Goal: Task Accomplishment & Management: Manage account settings

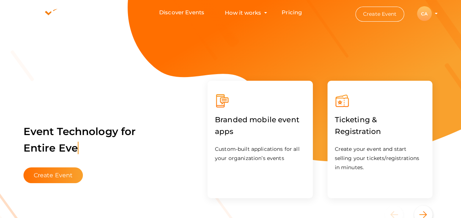
click at [426, 11] on div "CA" at bounding box center [424, 13] width 15 height 15
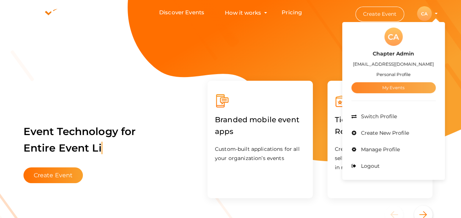
click at [387, 86] on link "My Events" at bounding box center [393, 87] width 84 height 11
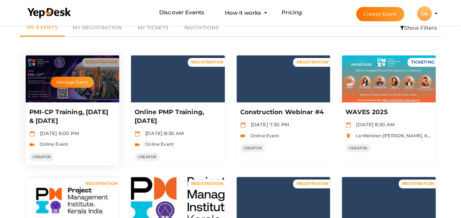
scroll to position [37, 0]
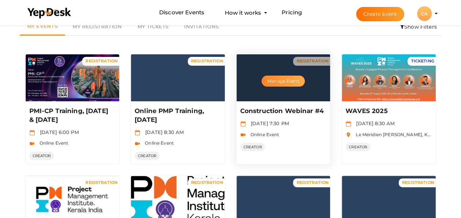
click at [287, 81] on button "Manage Event" at bounding box center [283, 81] width 43 height 11
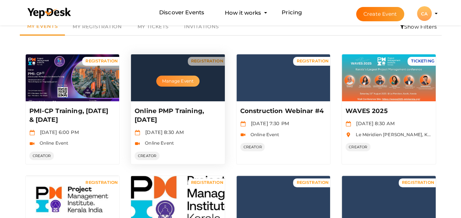
click at [178, 81] on button "Manage Event" at bounding box center [177, 81] width 43 height 11
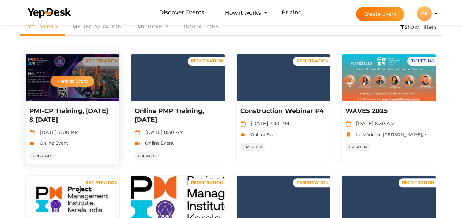
click at [67, 81] on button "Manage Event" at bounding box center [72, 81] width 43 height 11
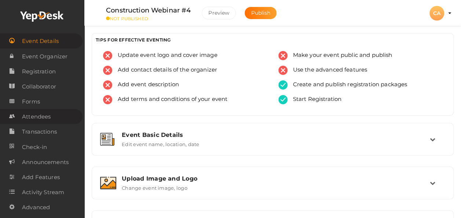
click at [39, 117] on span "Attendees" at bounding box center [36, 116] width 29 height 15
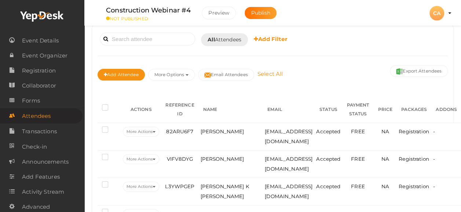
scroll to position [73, 0]
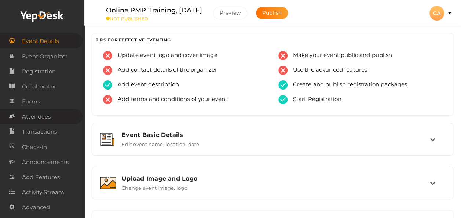
click at [44, 118] on span "Attendees" at bounding box center [36, 116] width 29 height 15
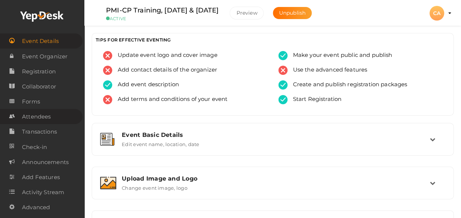
click at [38, 114] on span "Attendees" at bounding box center [36, 116] width 29 height 15
